Goal: Find contact information: Find contact information

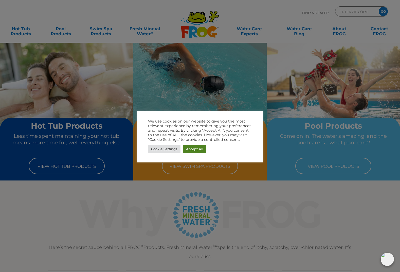
click at [197, 151] on link "Accept All" at bounding box center [194, 149] width 23 height 8
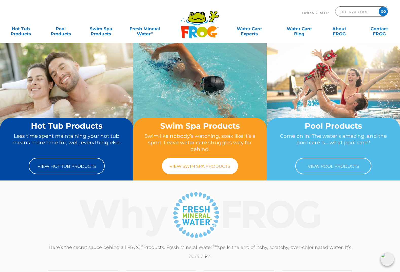
click at [197, 162] on link "View Swim Spa Products" at bounding box center [200, 166] width 76 height 16
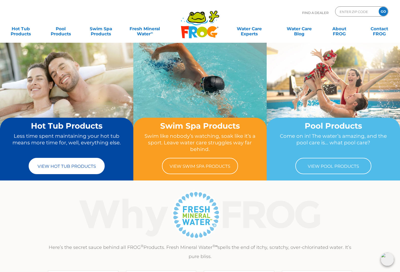
click at [34, 166] on link "View Hot Tub Products" at bounding box center [67, 166] width 76 height 16
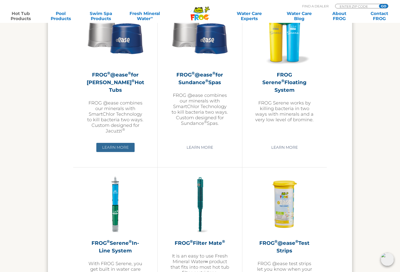
scroll to position [932, 0]
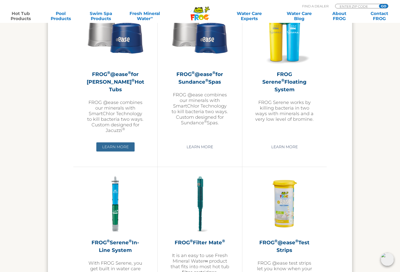
click at [107, 151] on link "Learn More" at bounding box center [115, 146] width 38 height 9
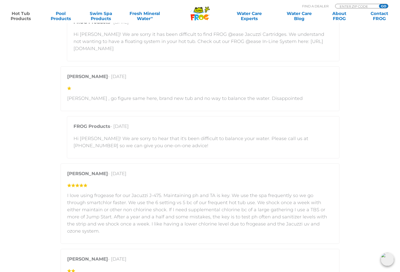
scroll to position [959, 0]
click at [123, 50] on p "Hi Keith! We are sorry it has been difficult to find FROG @ease Jacuzzi Cartrid…" at bounding box center [204, 41] width 260 height 21
click at [125, 51] on p "Hi Keith! We are sorry it has been difficult to find FROG @ease Jacuzzi Cartrid…" at bounding box center [204, 40] width 260 height 21
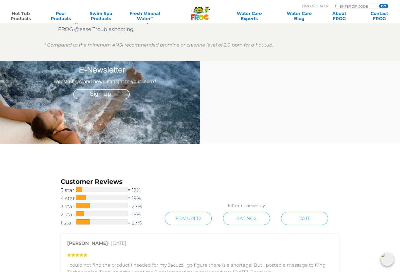
scroll to position [625, 0]
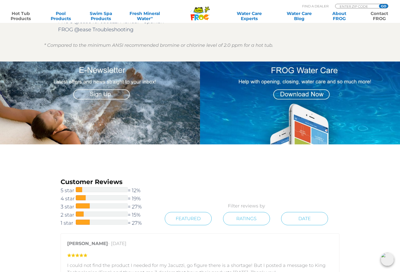
click at [377, 17] on link "Contact FROG" at bounding box center [379, 16] width 31 height 10
